Goal: Task Accomplishment & Management: Use online tool/utility

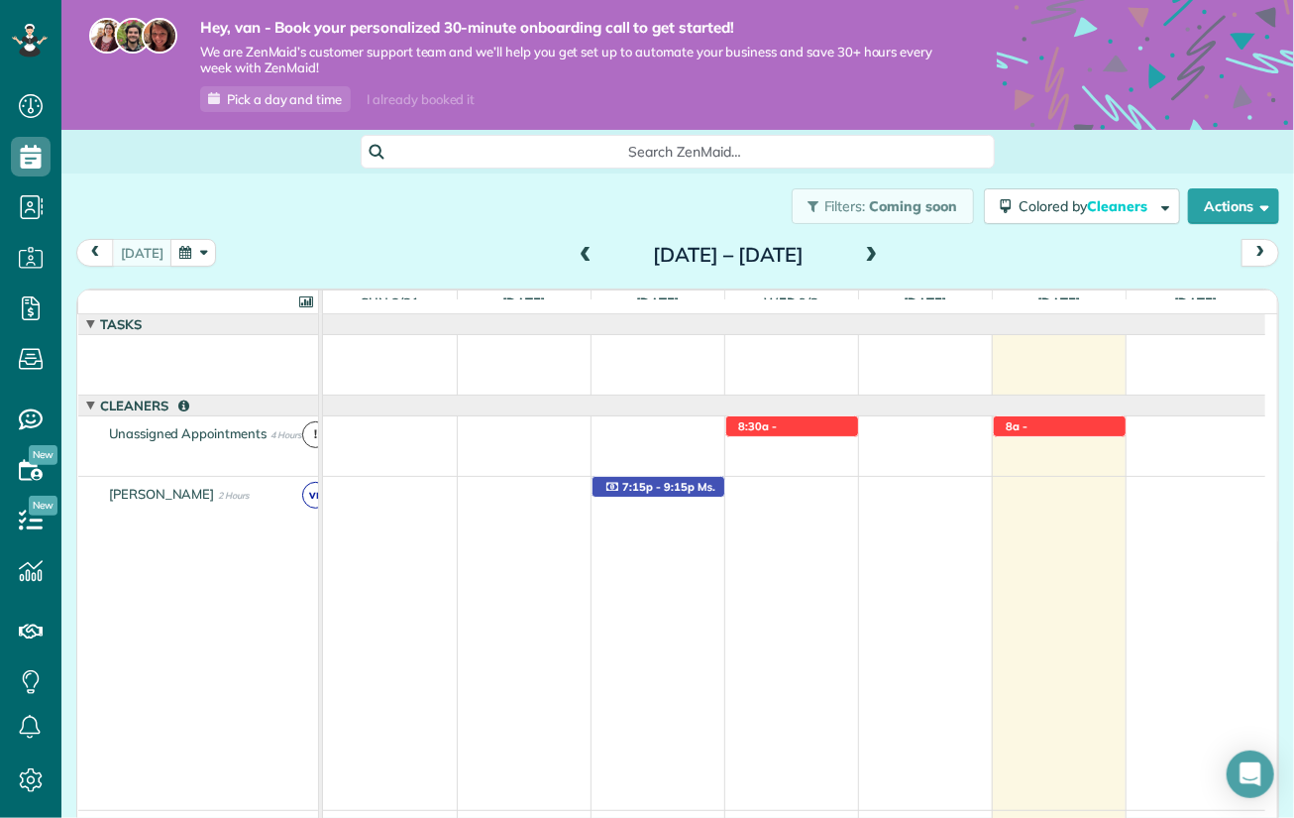
scroll to position [9, 9]
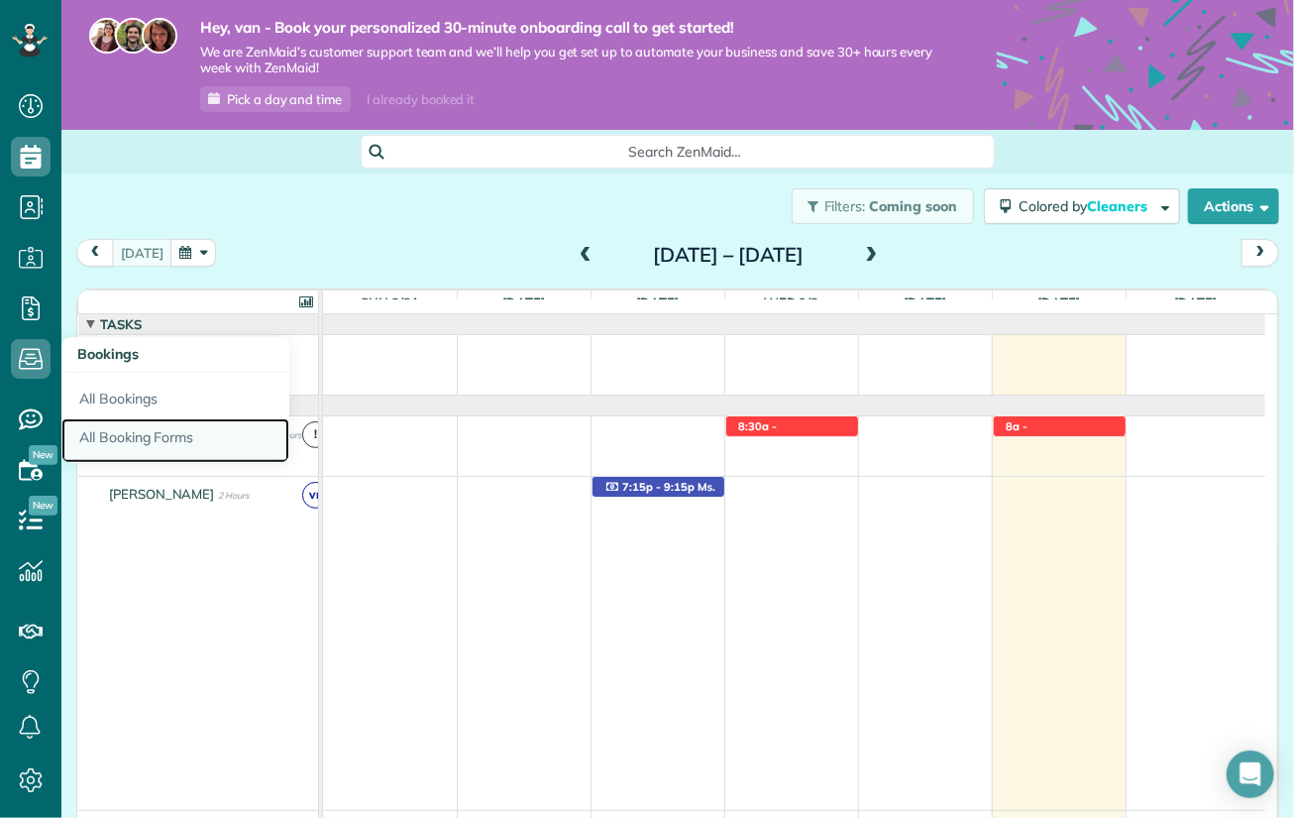
click at [120, 438] on link "All Booking Forms" at bounding box center [175, 441] width 228 height 46
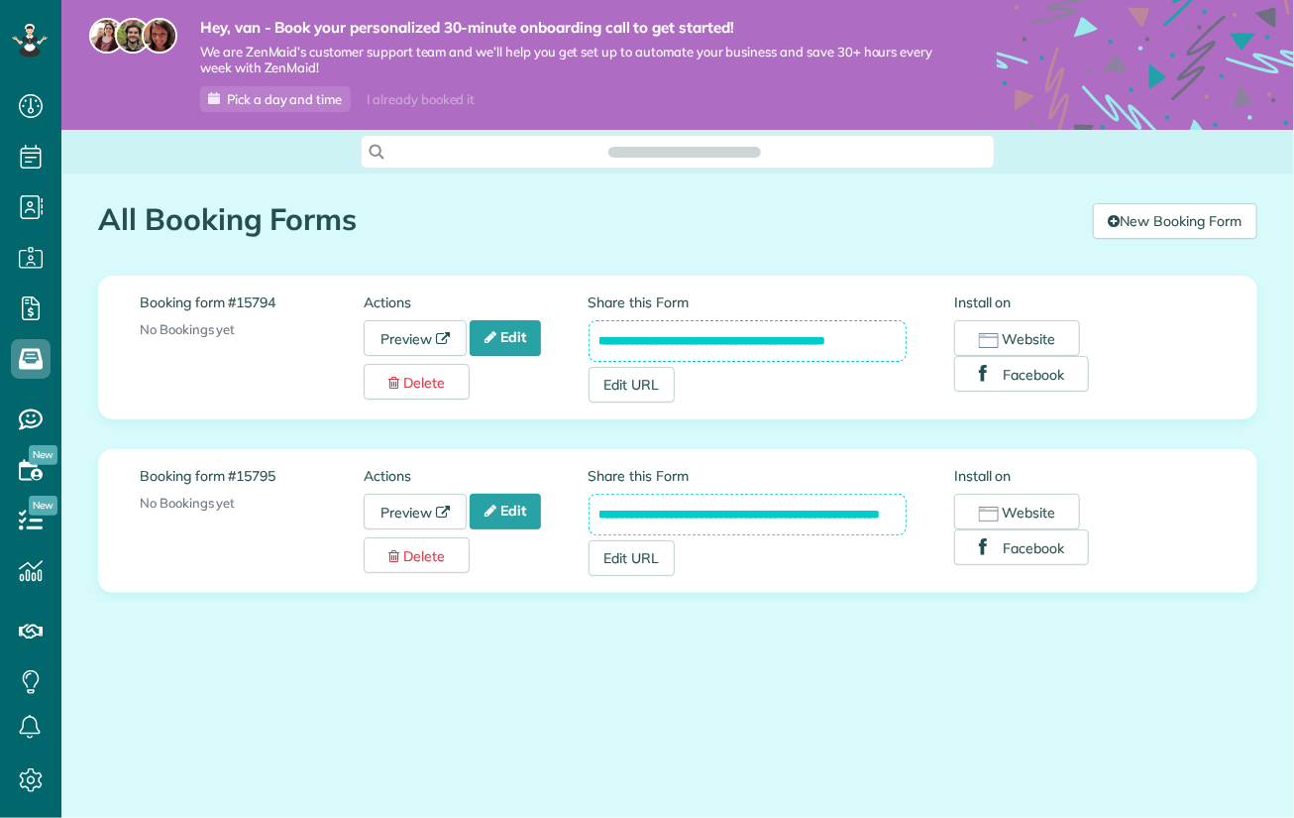
scroll to position [9, 9]
click at [416, 336] on link "Preview" at bounding box center [415, 338] width 103 height 36
click at [1034, 332] on button "Website" at bounding box center [1017, 338] width 126 height 36
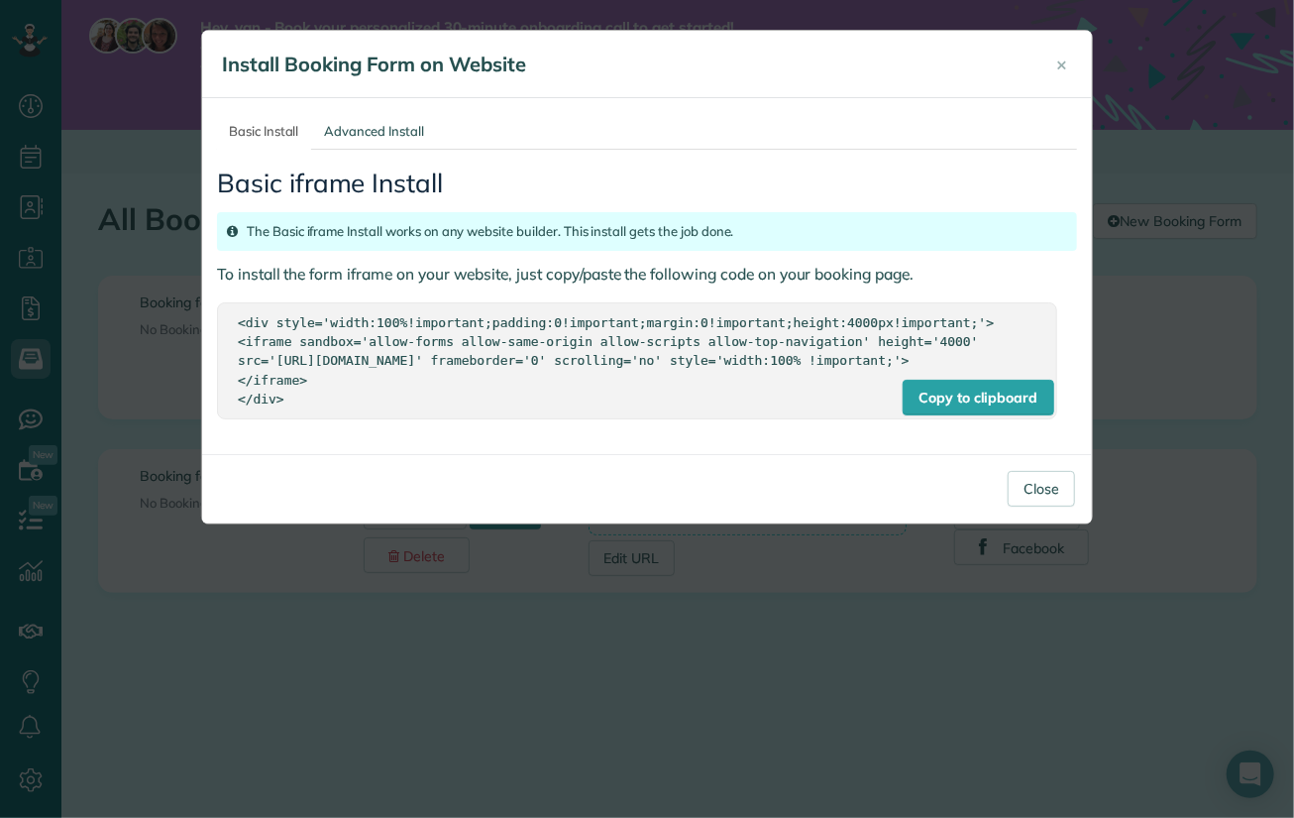
drag, startPoint x: 285, startPoint y: 412, endPoint x: 224, endPoint y: 324, distance: 107.5
click at [224, 324] on div "Copy to clipboard <div style='width:100%!important;padding:0!important;margin:0…" at bounding box center [637, 360] width 840 height 116
copy div "<div style='width:100%!important;padding:0!important;margin:0!important;height:…"
click at [1055, 66] on button "×" at bounding box center [1062, 65] width 41 height 48
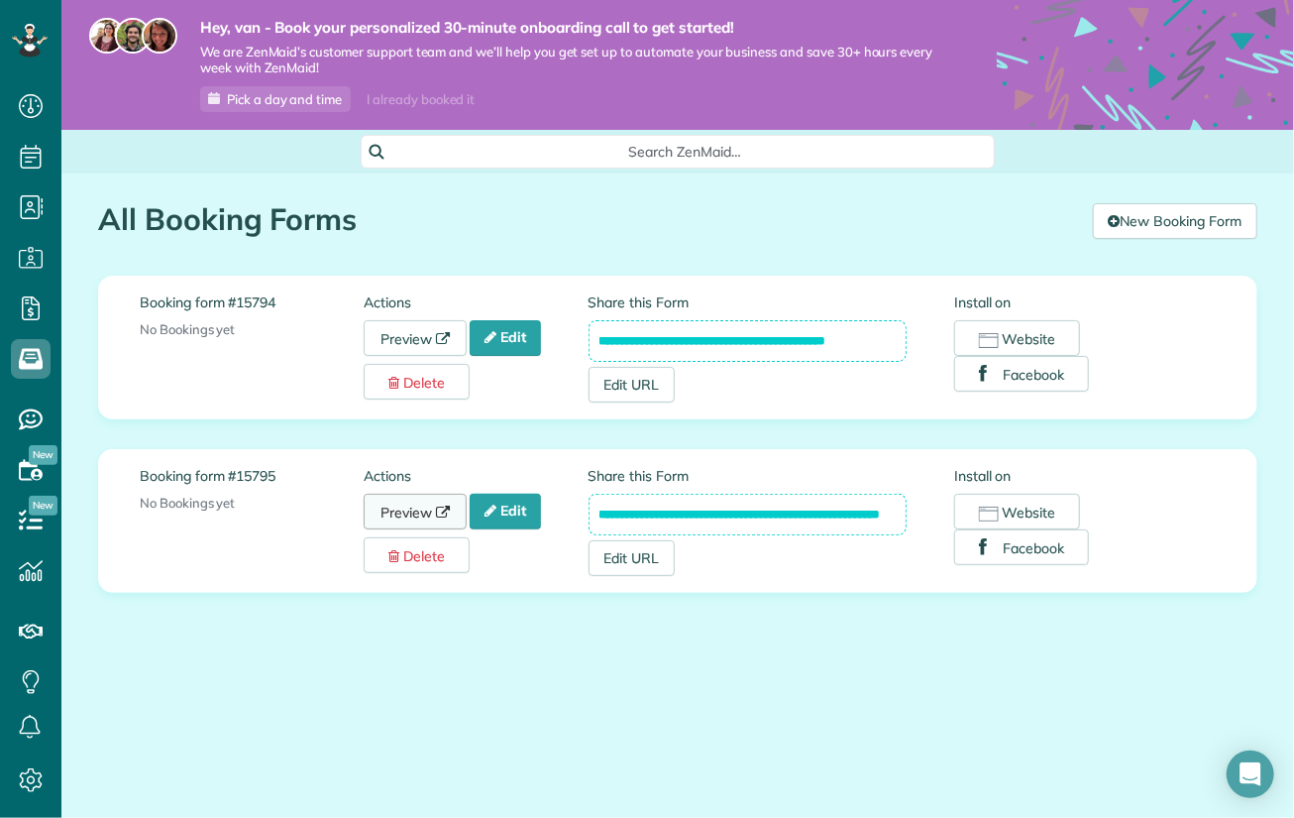
click at [414, 510] on link "Preview" at bounding box center [415, 512] width 103 height 36
click at [1023, 510] on button "Website" at bounding box center [1017, 512] width 126 height 36
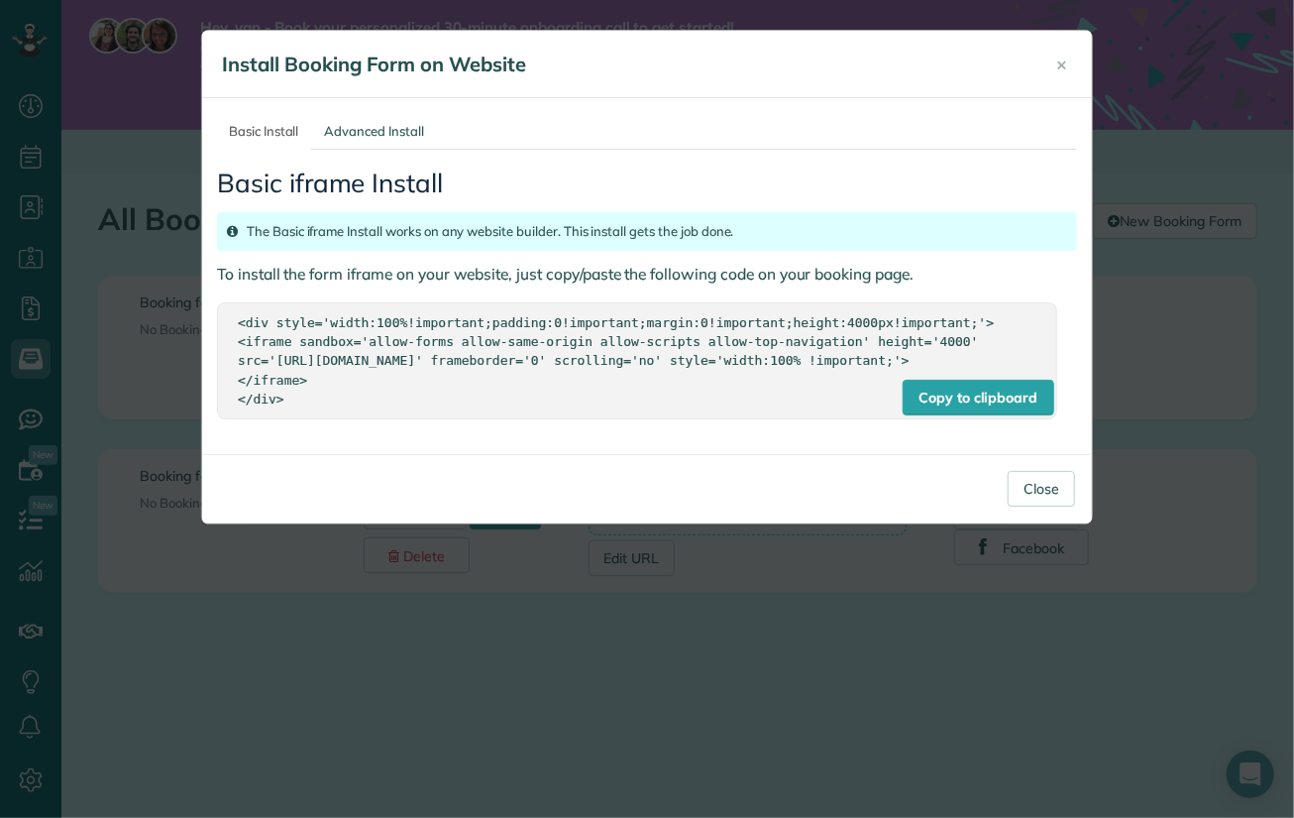
drag, startPoint x: 275, startPoint y: 410, endPoint x: 177, endPoint y: 310, distance: 140.2
click at [177, 310] on div "× Install Booking Form on Website Basic Install Advanced Install Basic iframe I…" at bounding box center [647, 409] width 1294 height 818
copy div "<div style='width:100%!important;padding:0!important;margin:0!important;height:…"
click at [1060, 73] on span "×" at bounding box center [1061, 64] width 11 height 23
